Goal: Navigation & Orientation: Go to known website

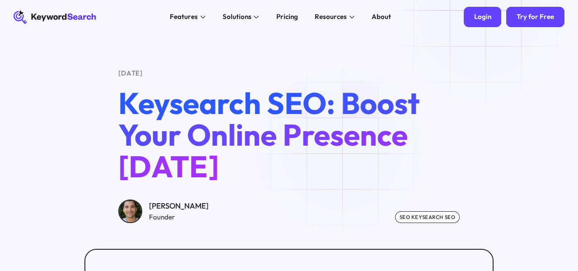
click at [480, 19] on div "Login" at bounding box center [482, 17] width 17 height 9
